Goal: Task Accomplishment & Management: Complete application form

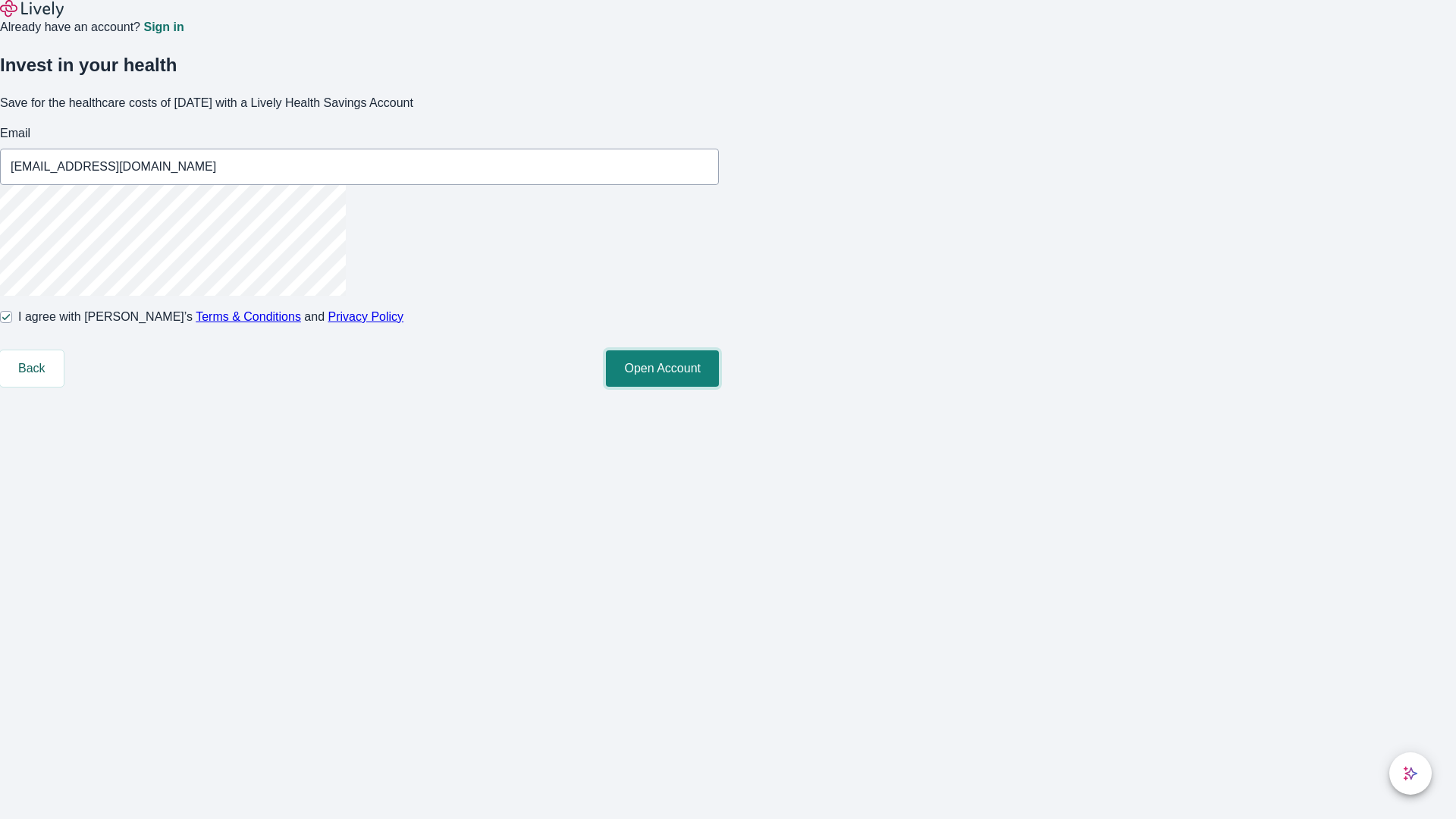
click at [719, 387] on button "Open Account" at bounding box center [663, 369] width 113 height 36
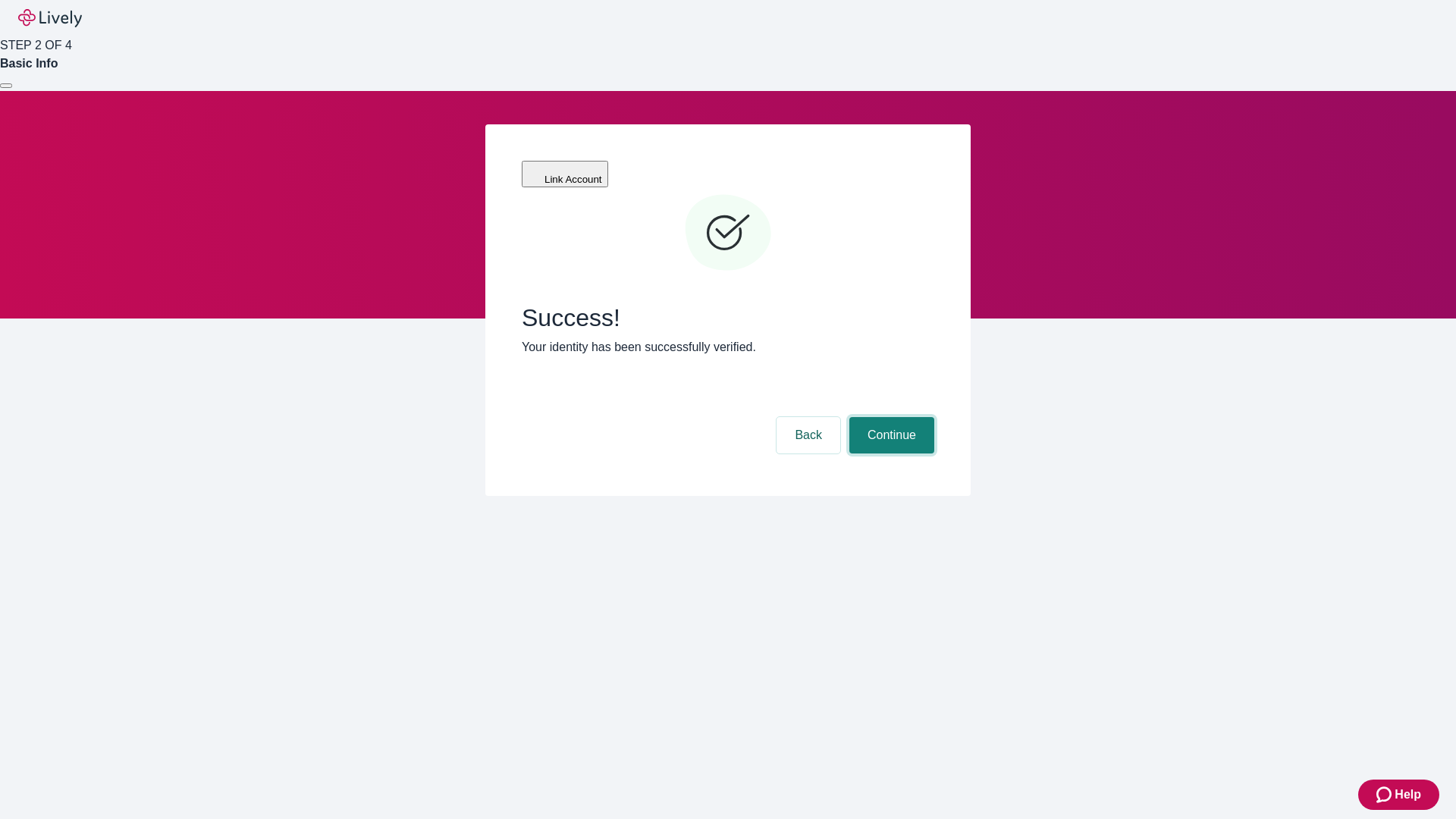
click at [889, 418] on button "Continue" at bounding box center [891, 435] width 85 height 36
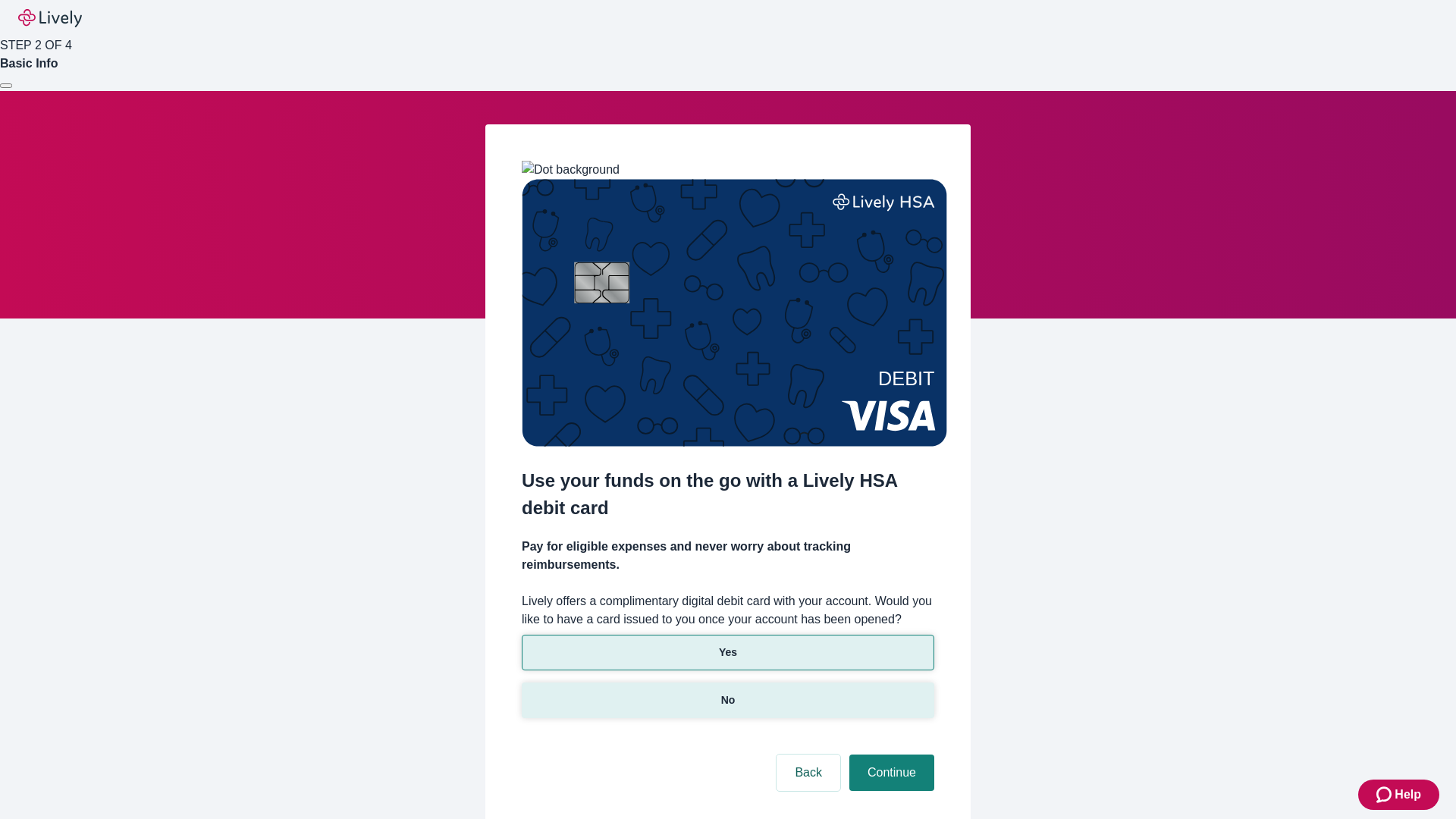
click at [728, 692] on p "No" at bounding box center [728, 700] width 14 height 16
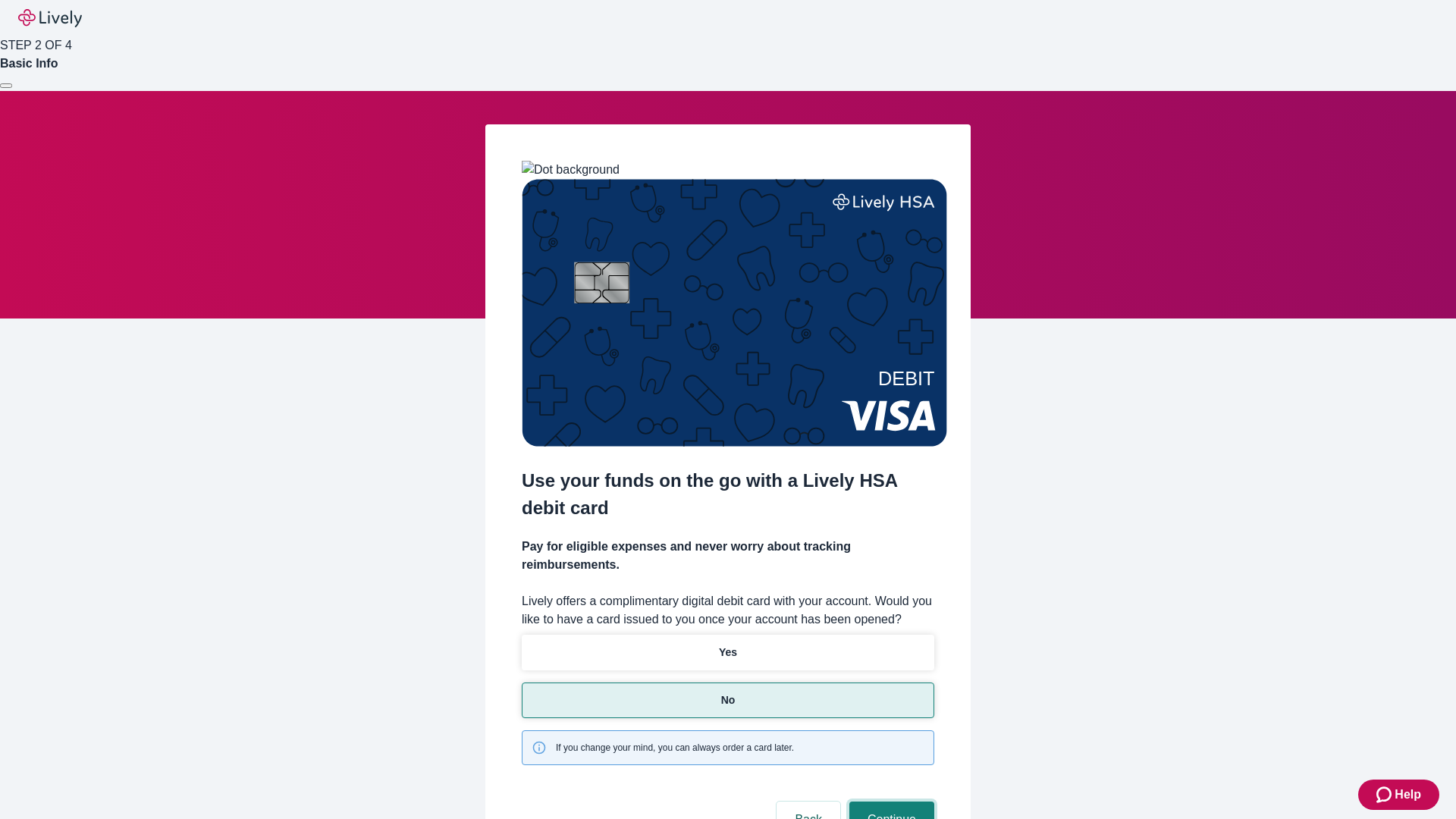
click at [889, 802] on button "Continue" at bounding box center [891, 820] width 85 height 36
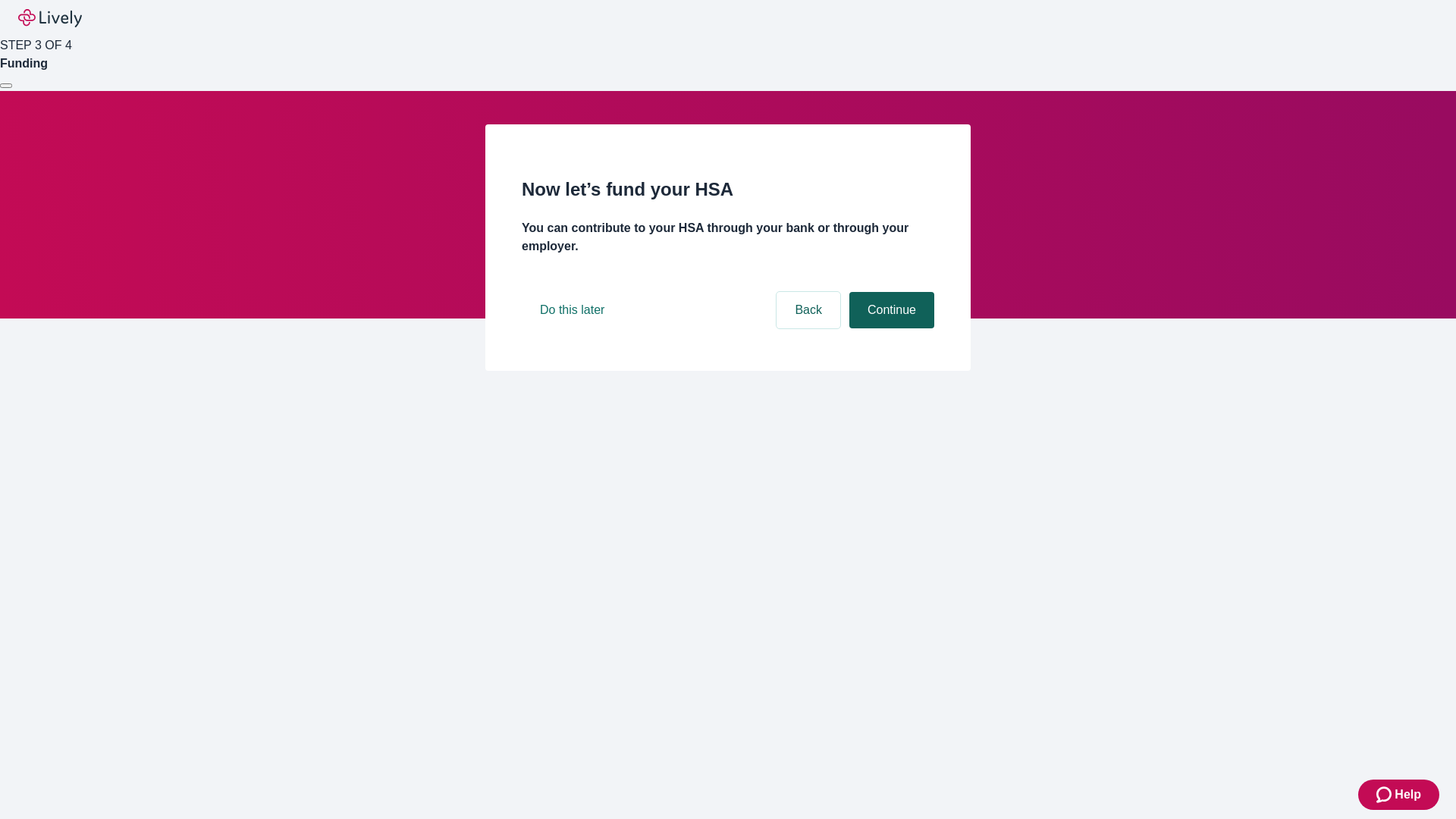
click at [889, 328] on button "Continue" at bounding box center [891, 310] width 85 height 36
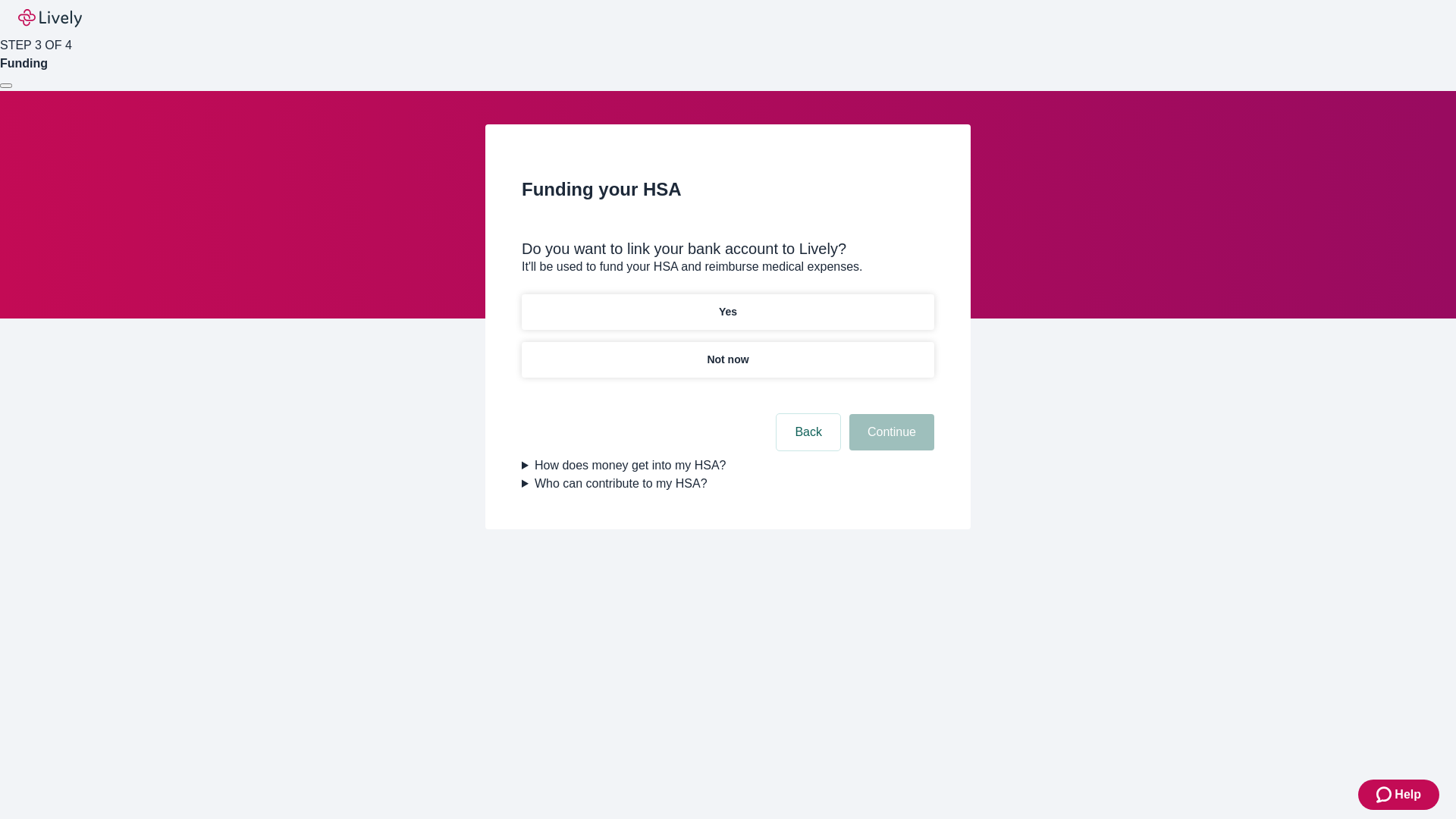
click at [728, 304] on p "Yes" at bounding box center [728, 312] width 19 height 16
click at [889, 414] on button "Continue" at bounding box center [891, 432] width 85 height 36
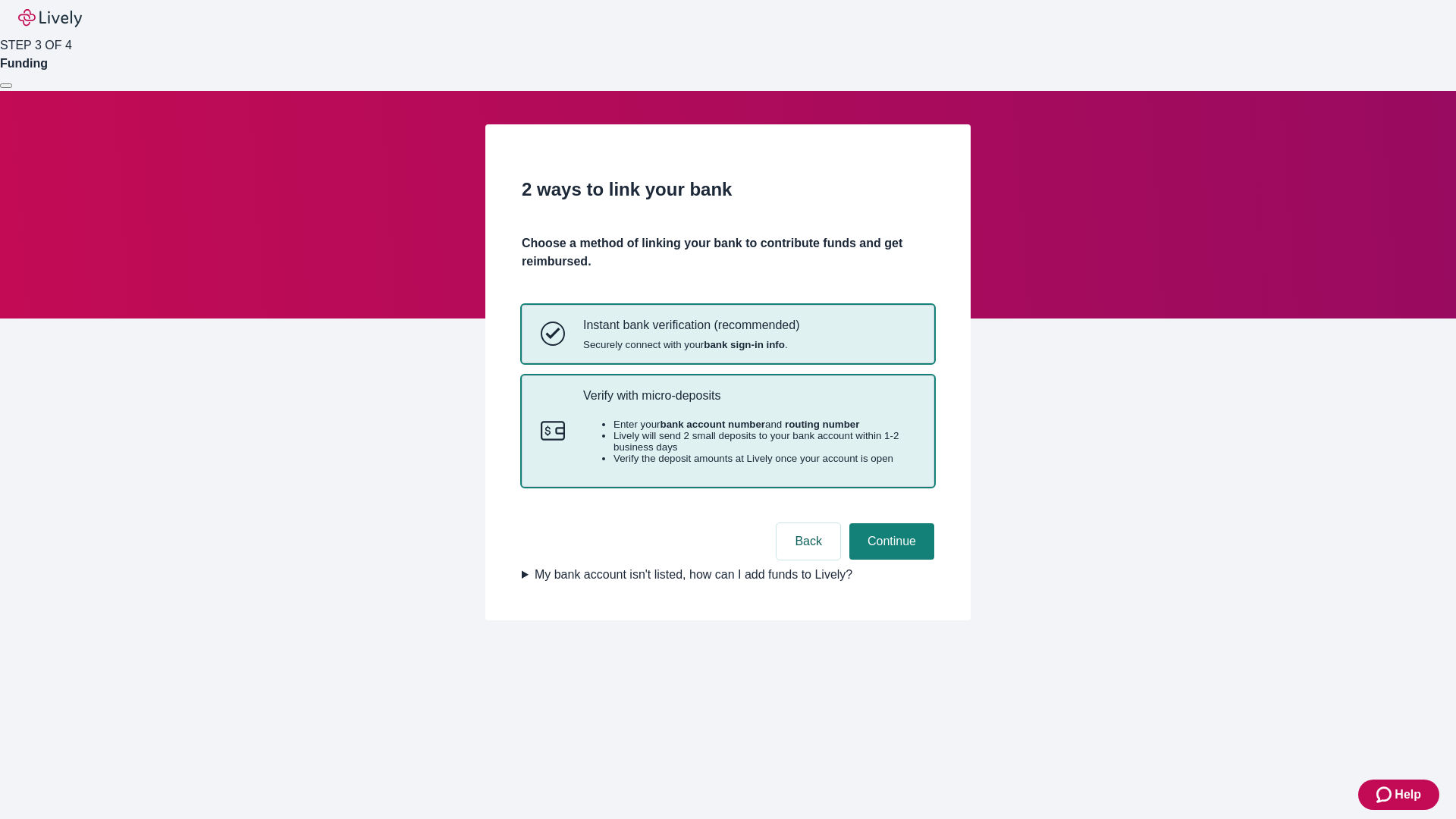
click at [749, 403] on p "Verify with micro-deposits" at bounding box center [749, 395] width 332 height 14
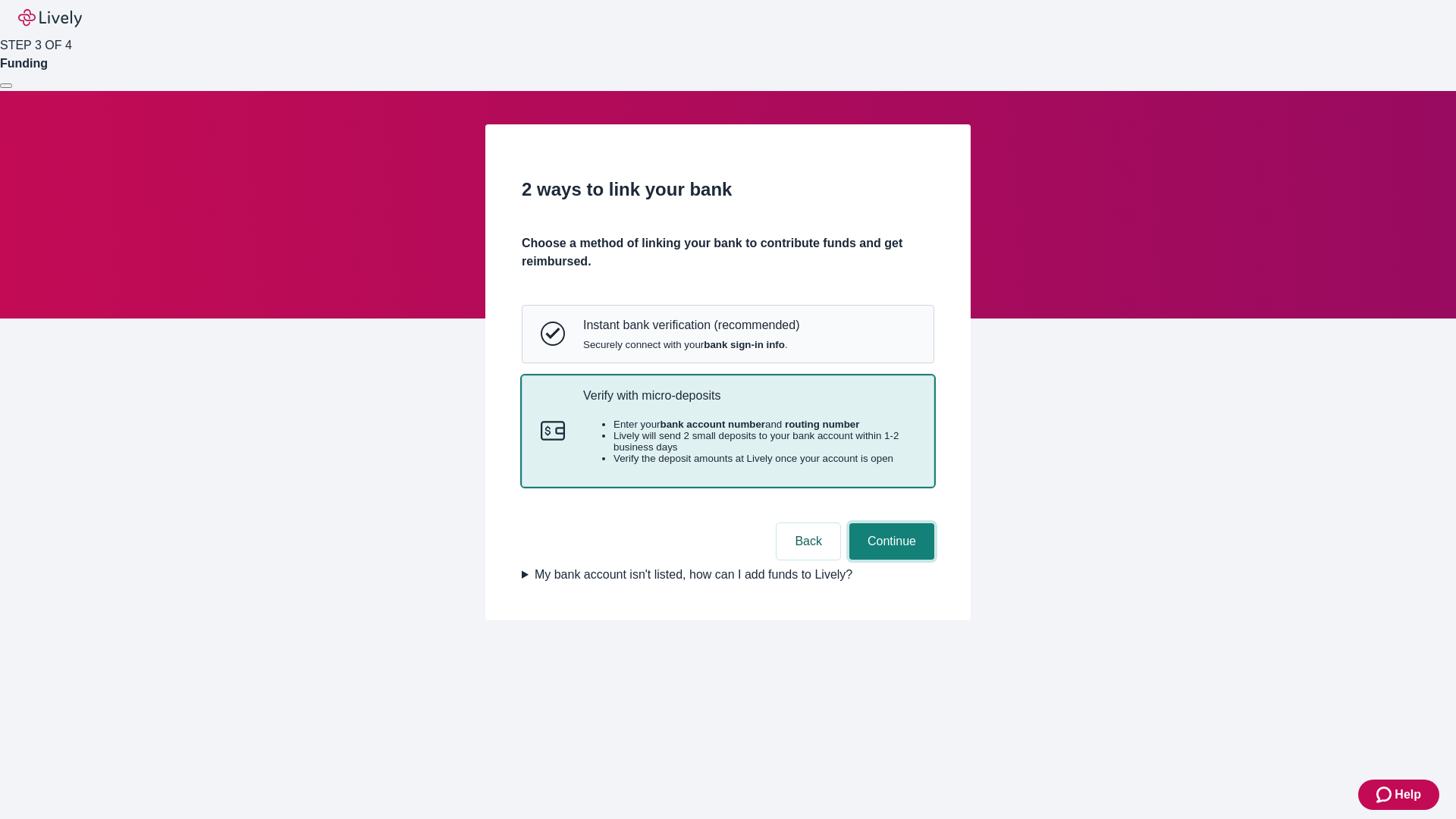
click at [889, 560] on button "Continue" at bounding box center [891, 542] width 85 height 36
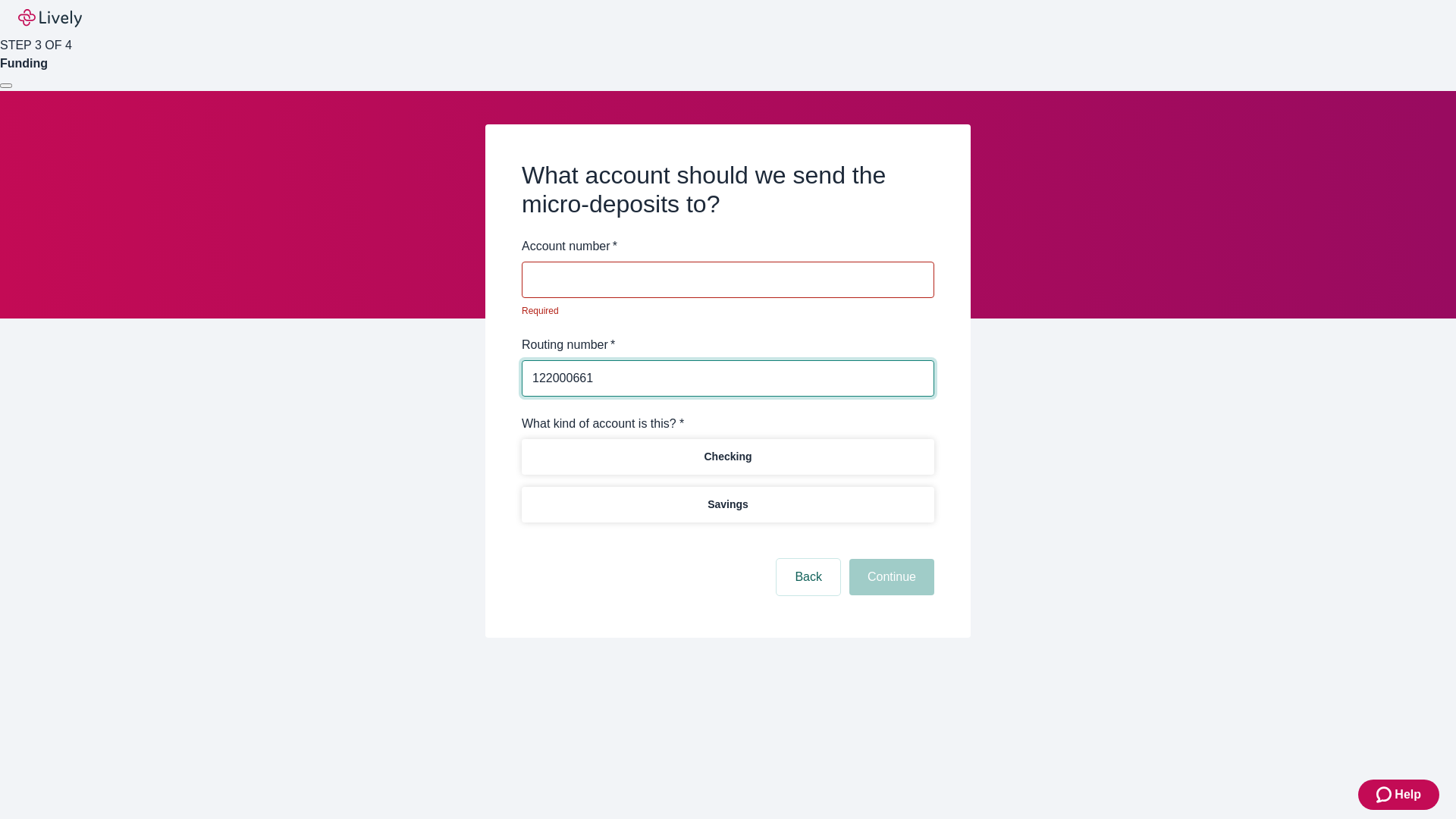
type input "122000661"
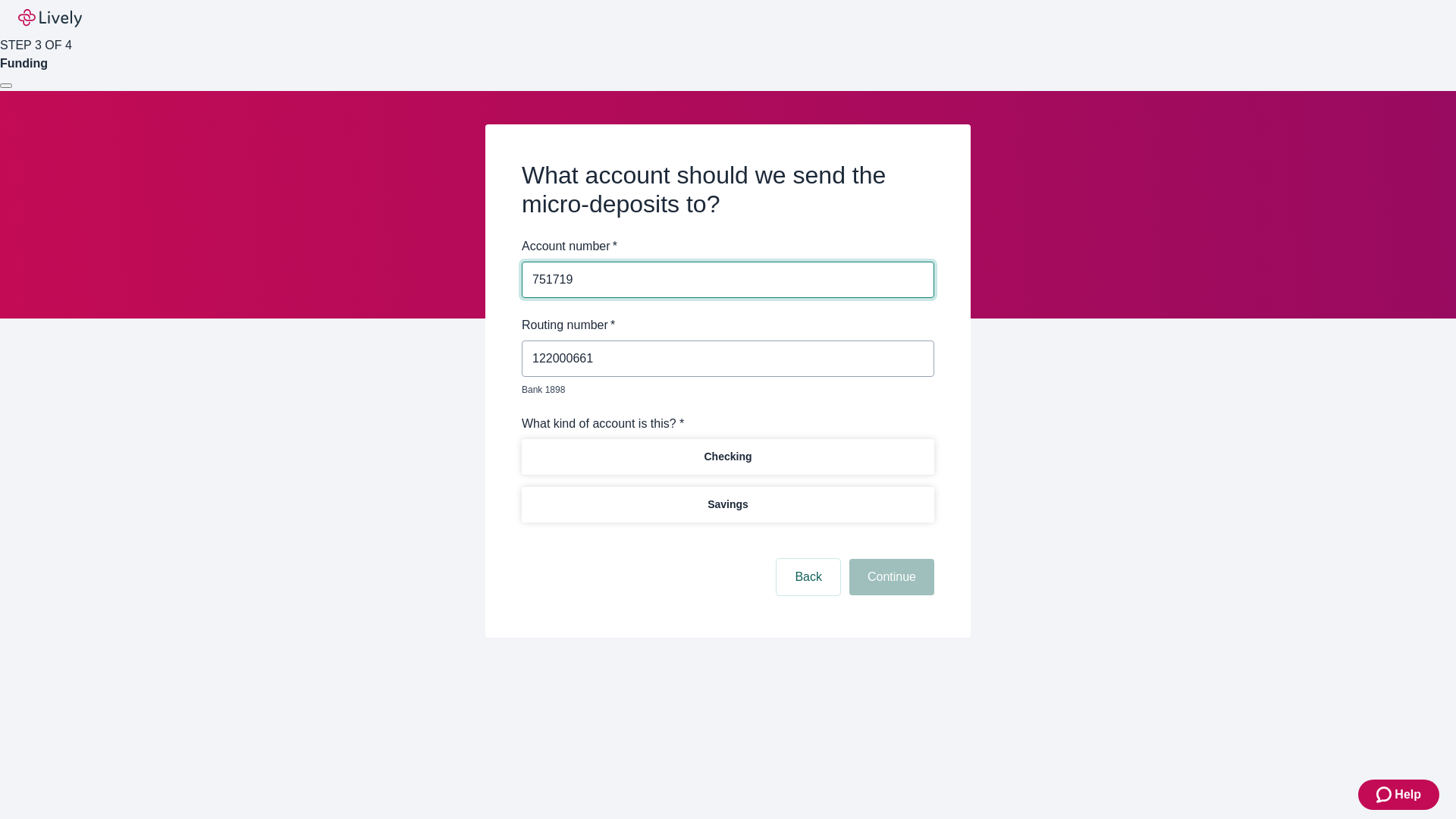
type input "751719"
click at [728, 449] on p "Checking" at bounding box center [728, 456] width 48 height 16
click at [889, 560] on button "Continue" at bounding box center [891, 577] width 85 height 36
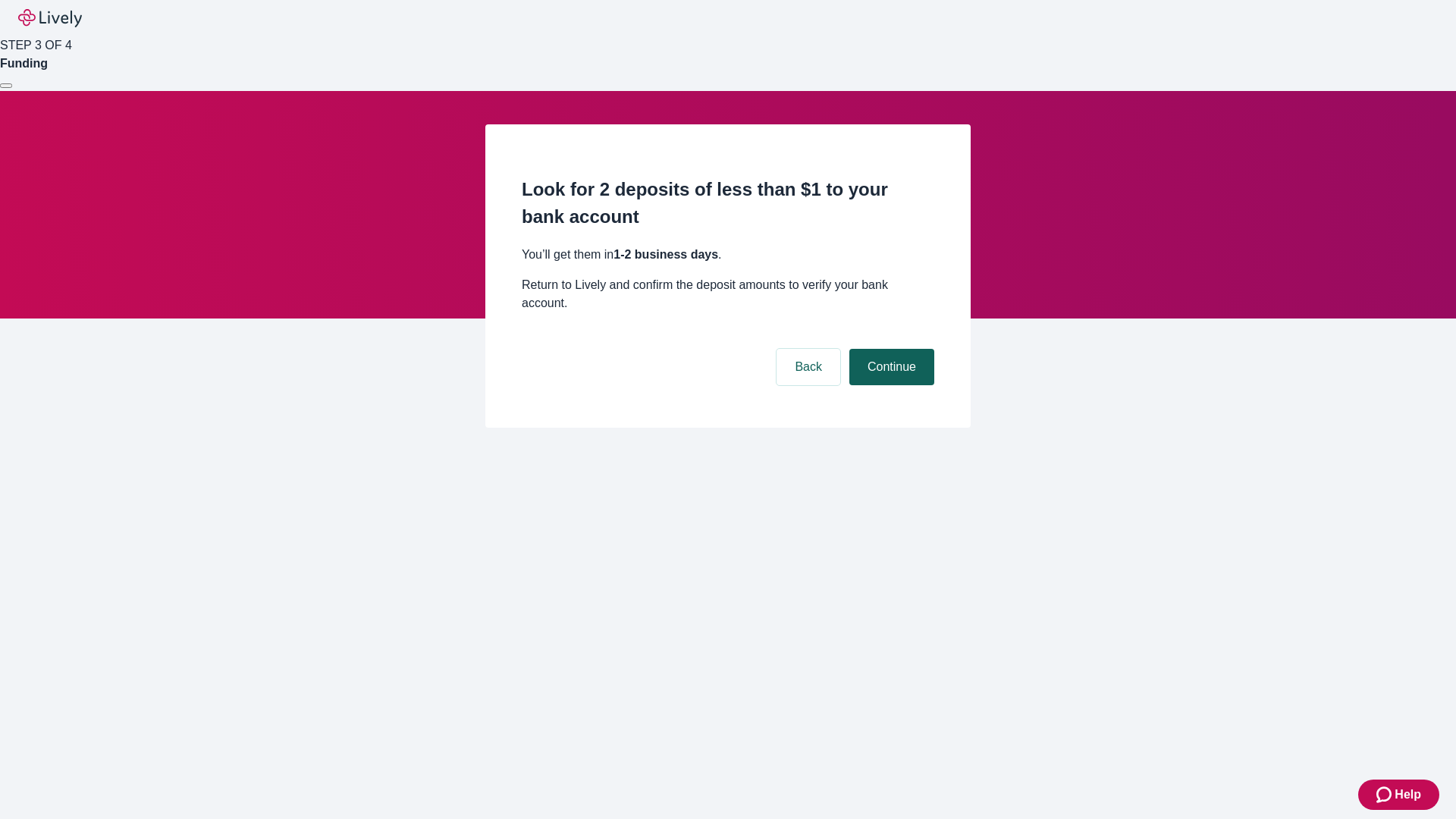
click at [889, 349] on button "Continue" at bounding box center [891, 367] width 85 height 36
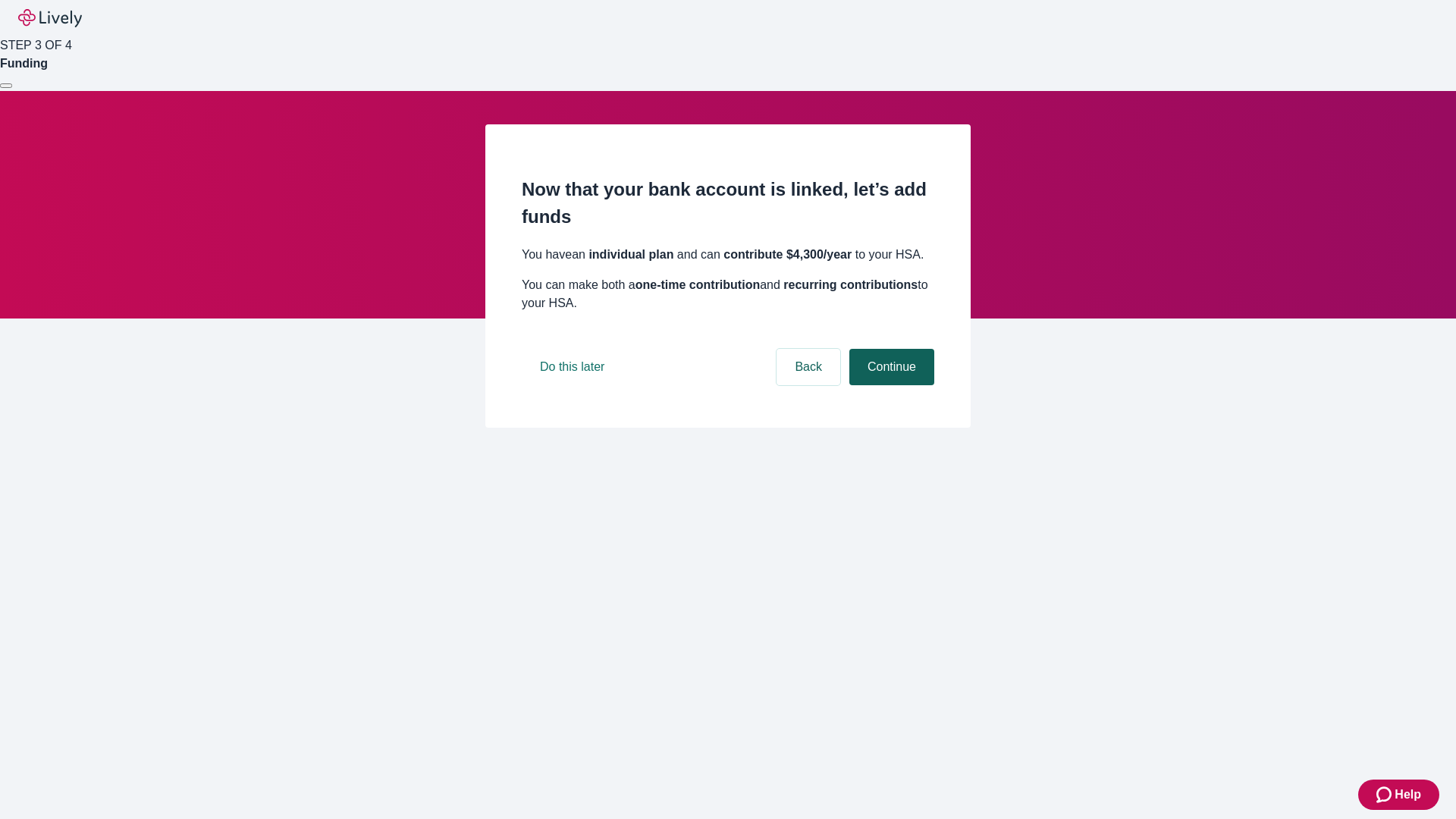
click at [889, 385] on button "Continue" at bounding box center [891, 367] width 85 height 36
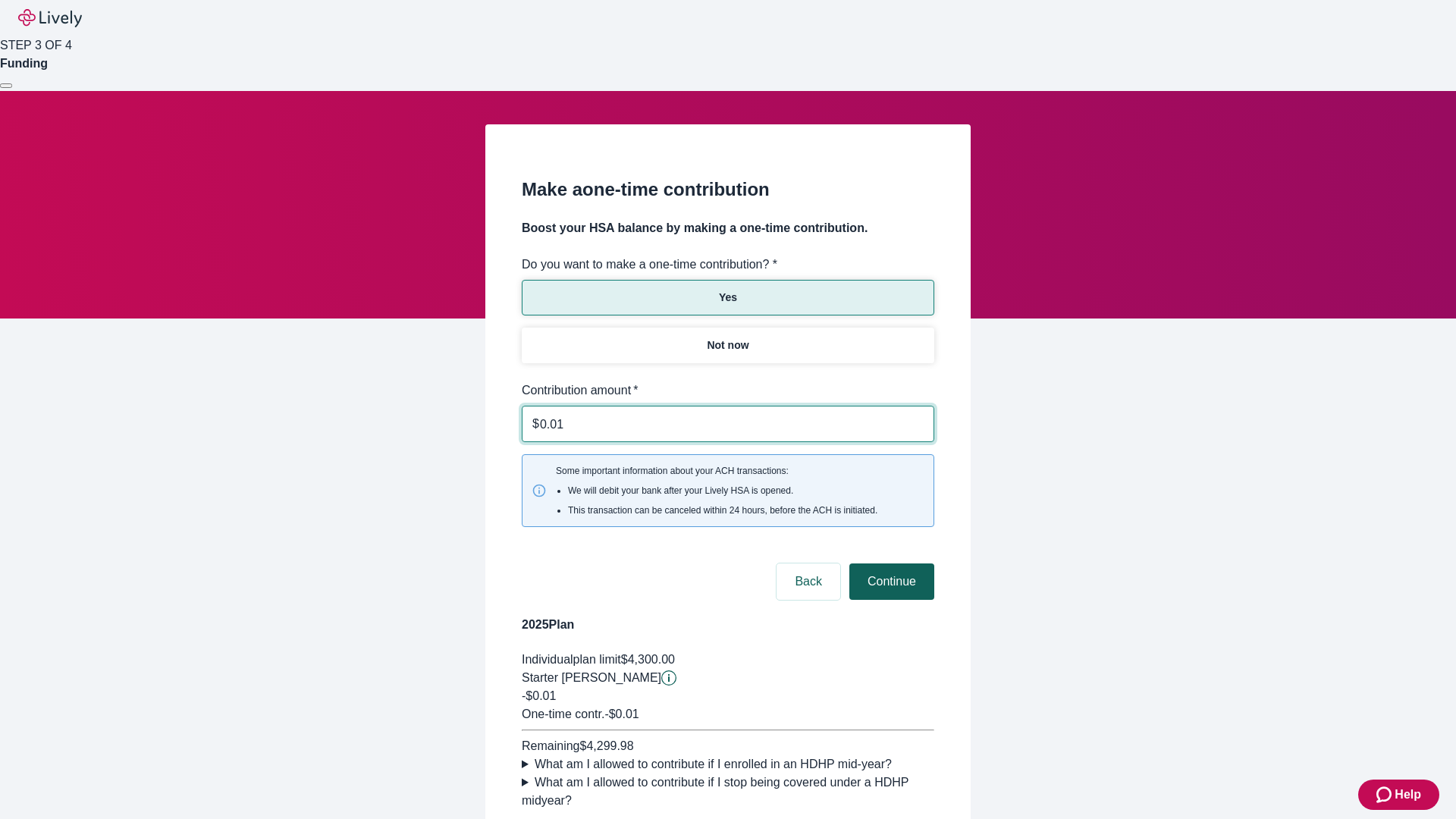
type input "0.01"
click at [889, 563] on button "Continue" at bounding box center [891, 581] width 85 height 36
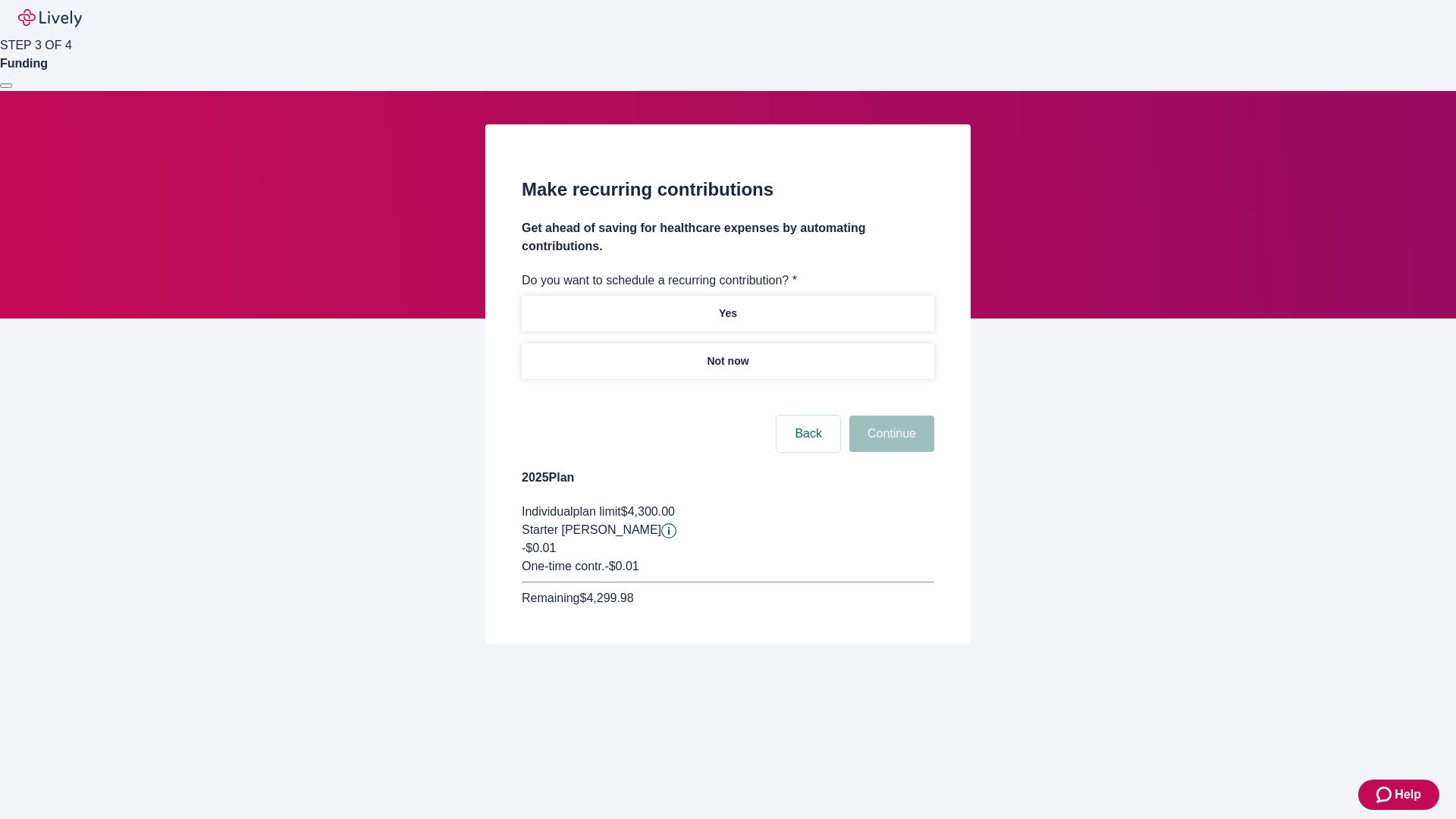
click at [728, 353] on p "Not now" at bounding box center [727, 361] width 41 height 16
click at [889, 416] on button "Continue" at bounding box center [891, 434] width 85 height 36
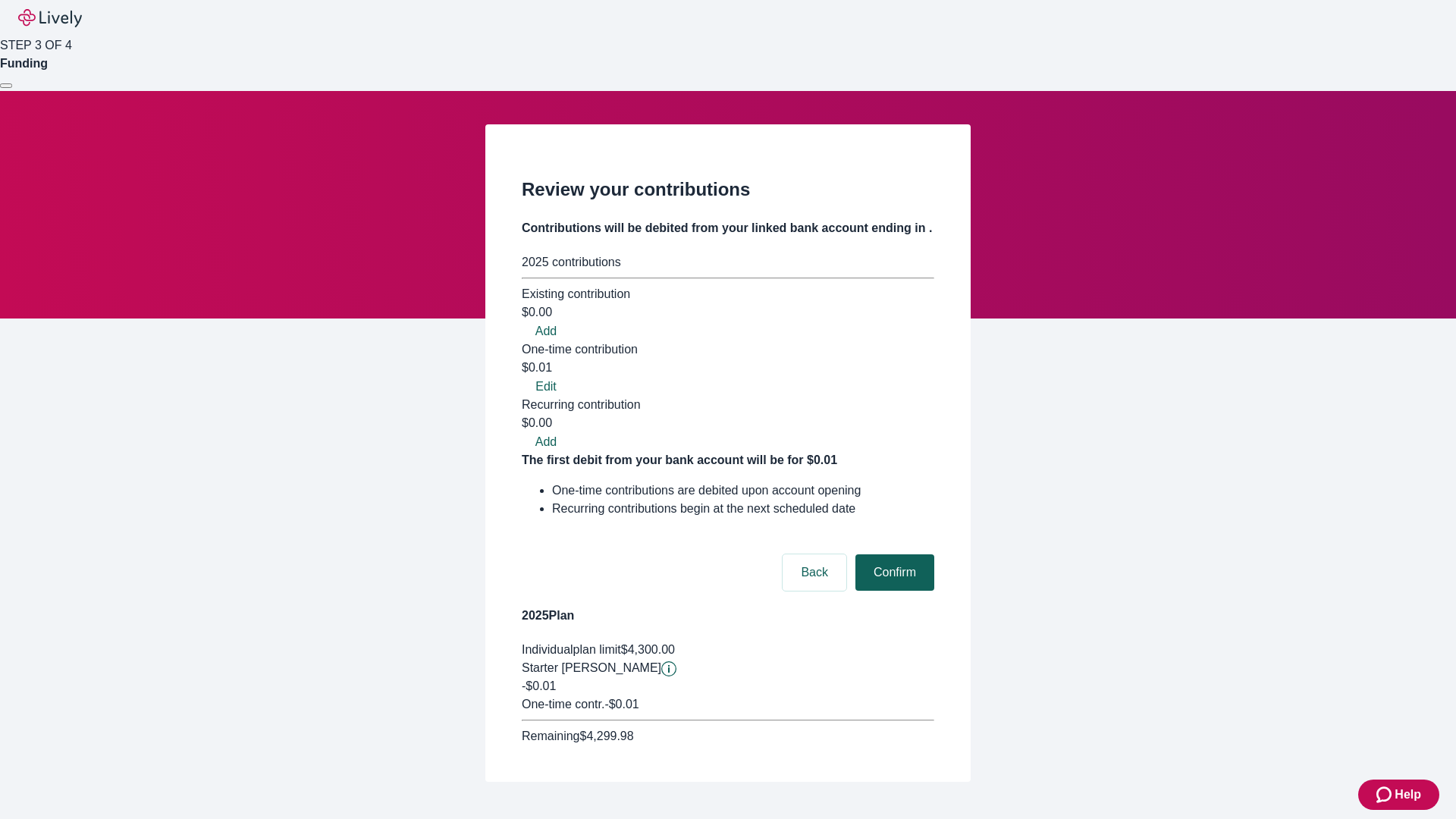
click at [893, 554] on button "Confirm" at bounding box center [895, 572] width 79 height 36
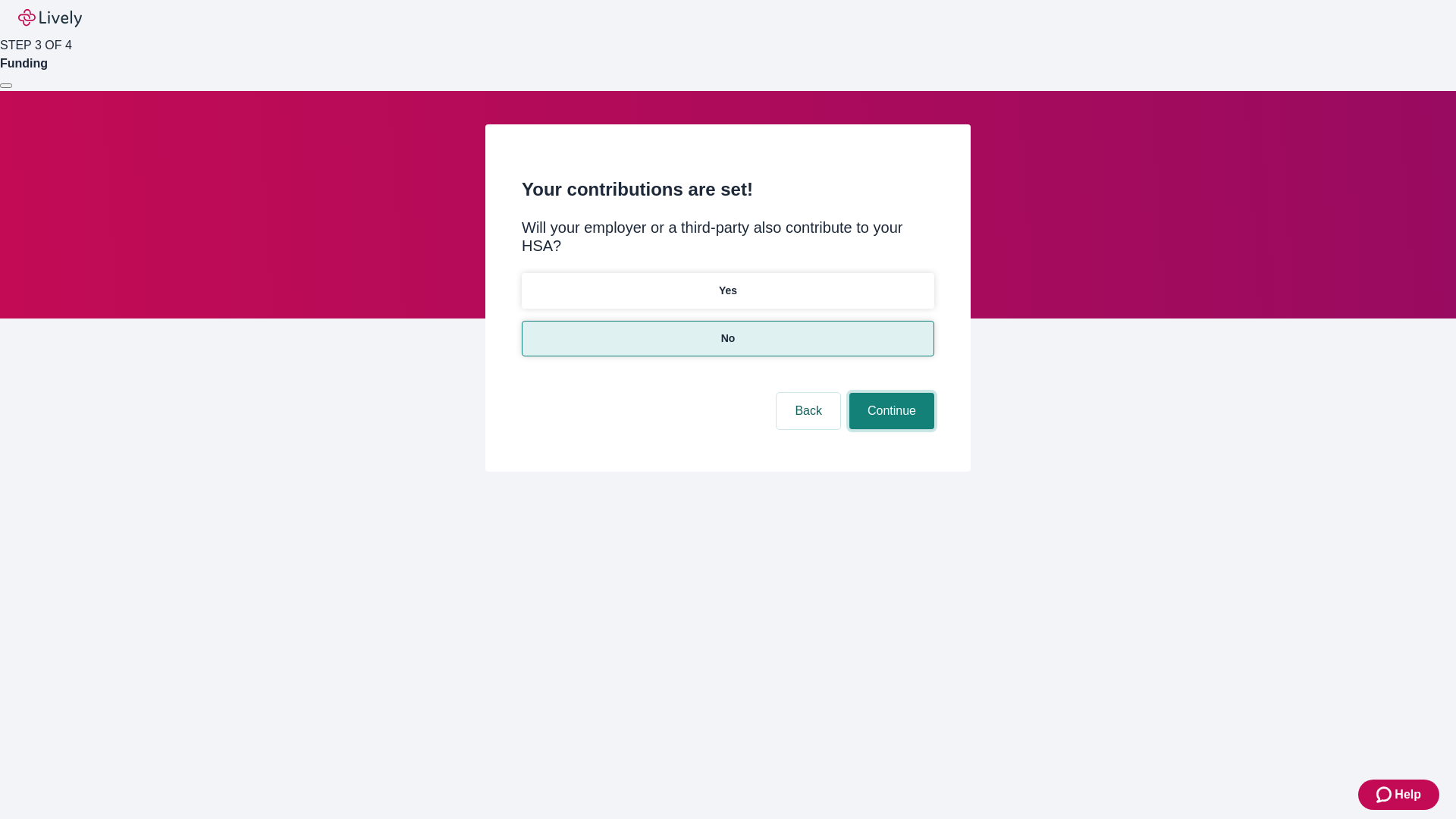
click at [889, 393] on button "Continue" at bounding box center [891, 411] width 85 height 36
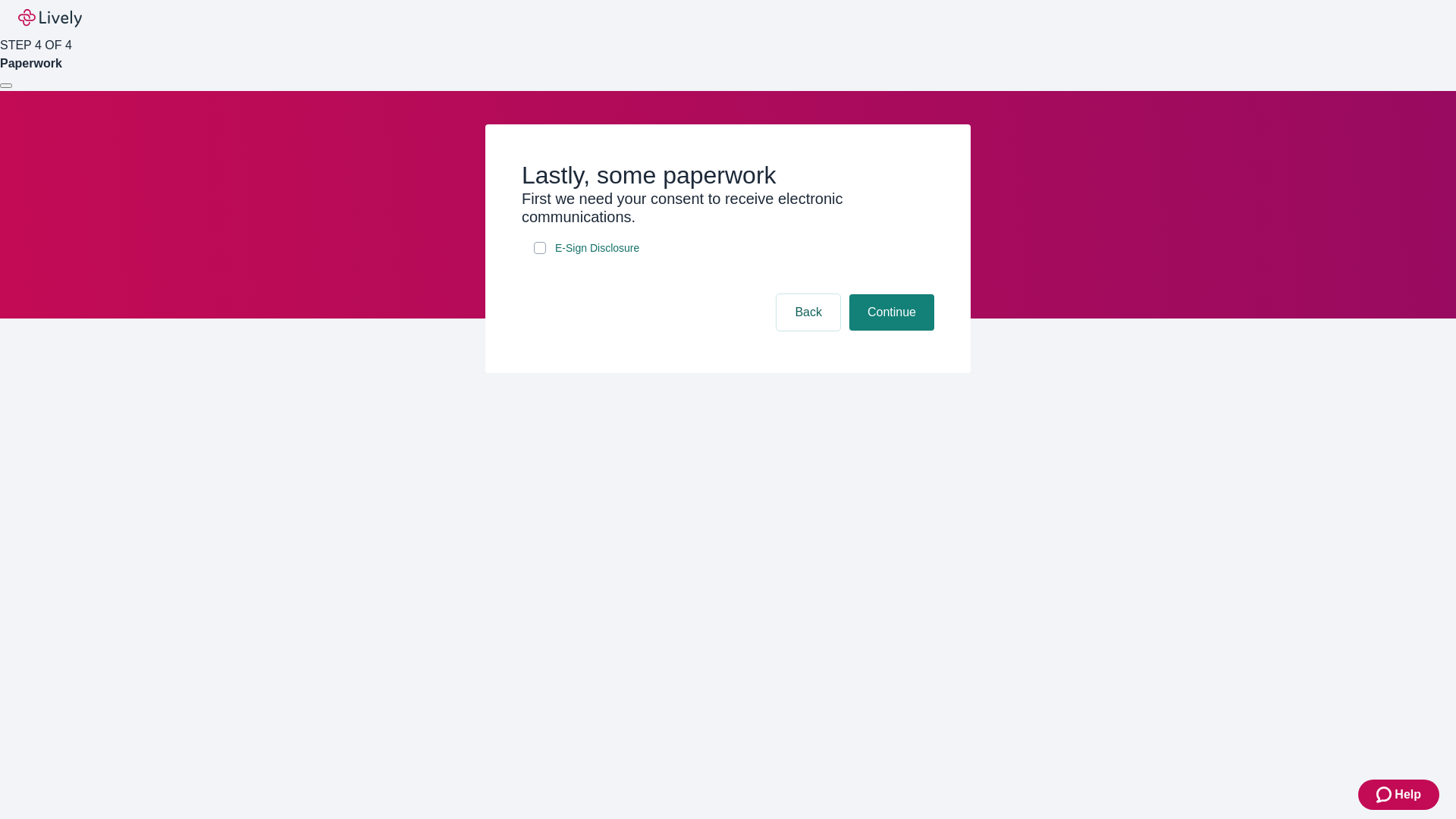
click at [540, 254] on input "E-Sign Disclosure" at bounding box center [540, 248] width 12 height 12
checkbox input "true"
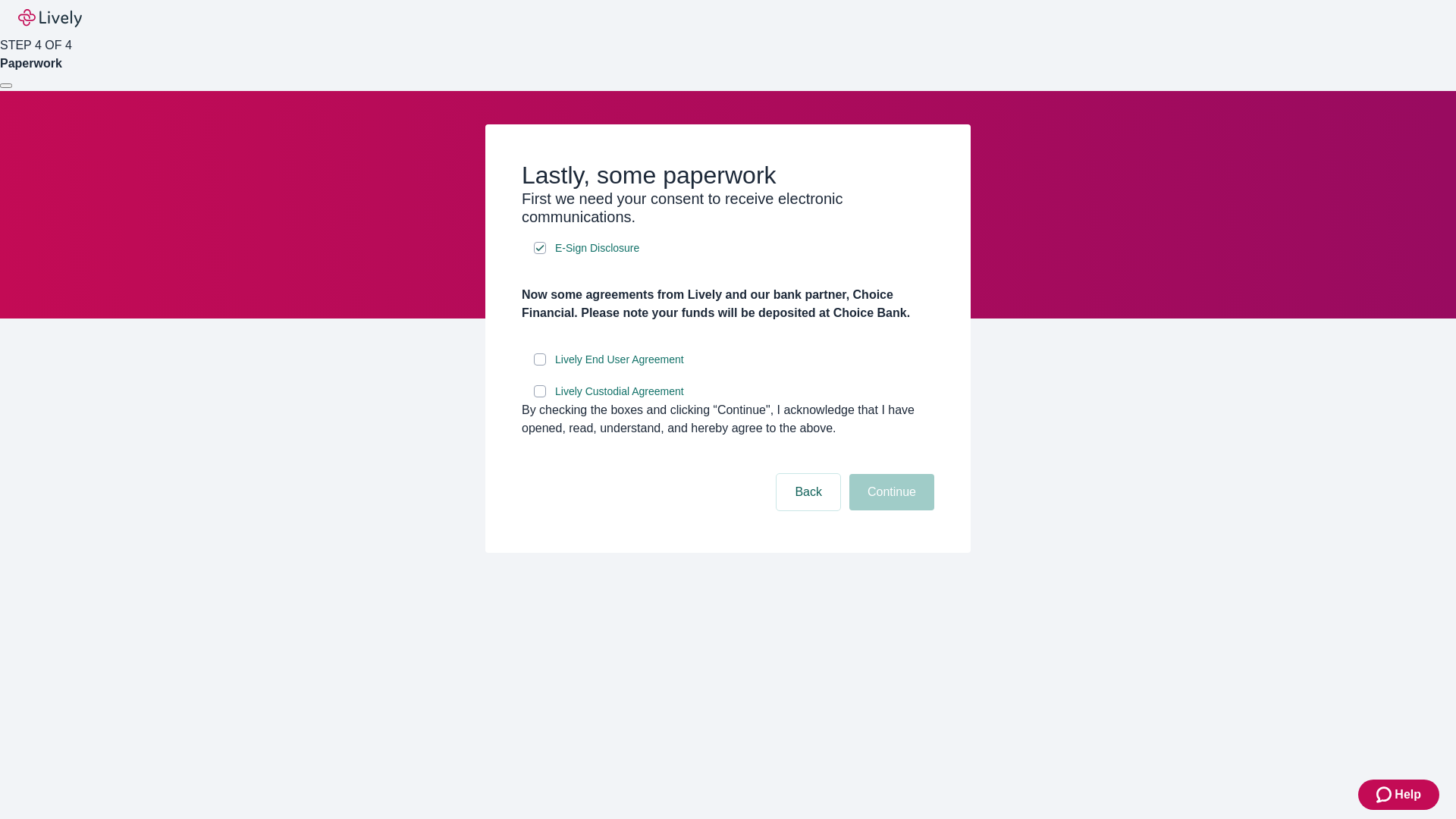
click at [540, 366] on input "Lively End User Agreement" at bounding box center [540, 359] width 12 height 12
checkbox input "true"
click at [540, 397] on input "Lively Custodial Agreement" at bounding box center [540, 391] width 12 height 12
checkbox input "true"
click at [889, 510] on button "Continue" at bounding box center [891, 492] width 85 height 36
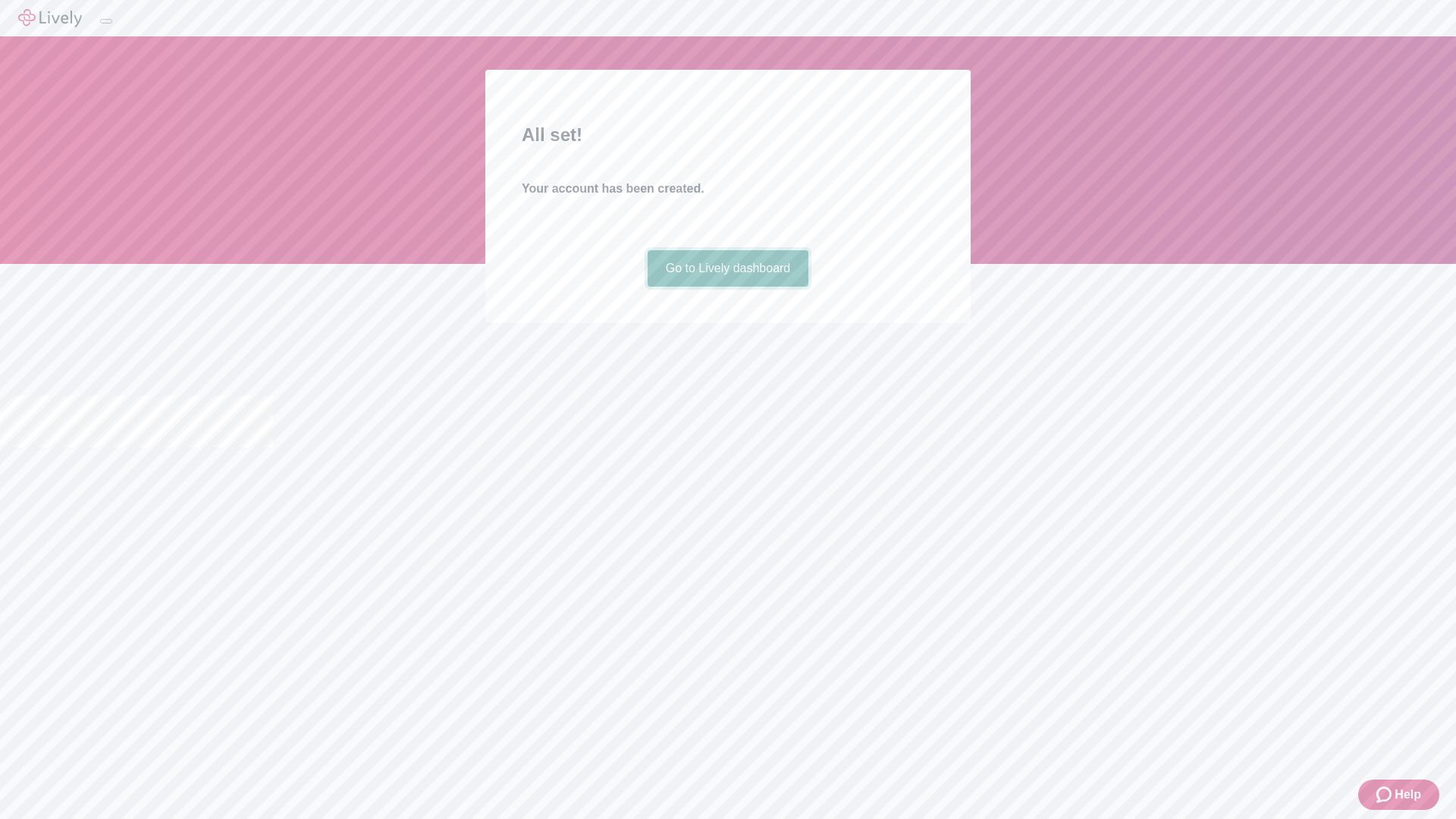
click at [728, 287] on link "Go to Lively dashboard" at bounding box center [728, 268] width 162 height 36
